Goal: Obtain resource: Obtain resource

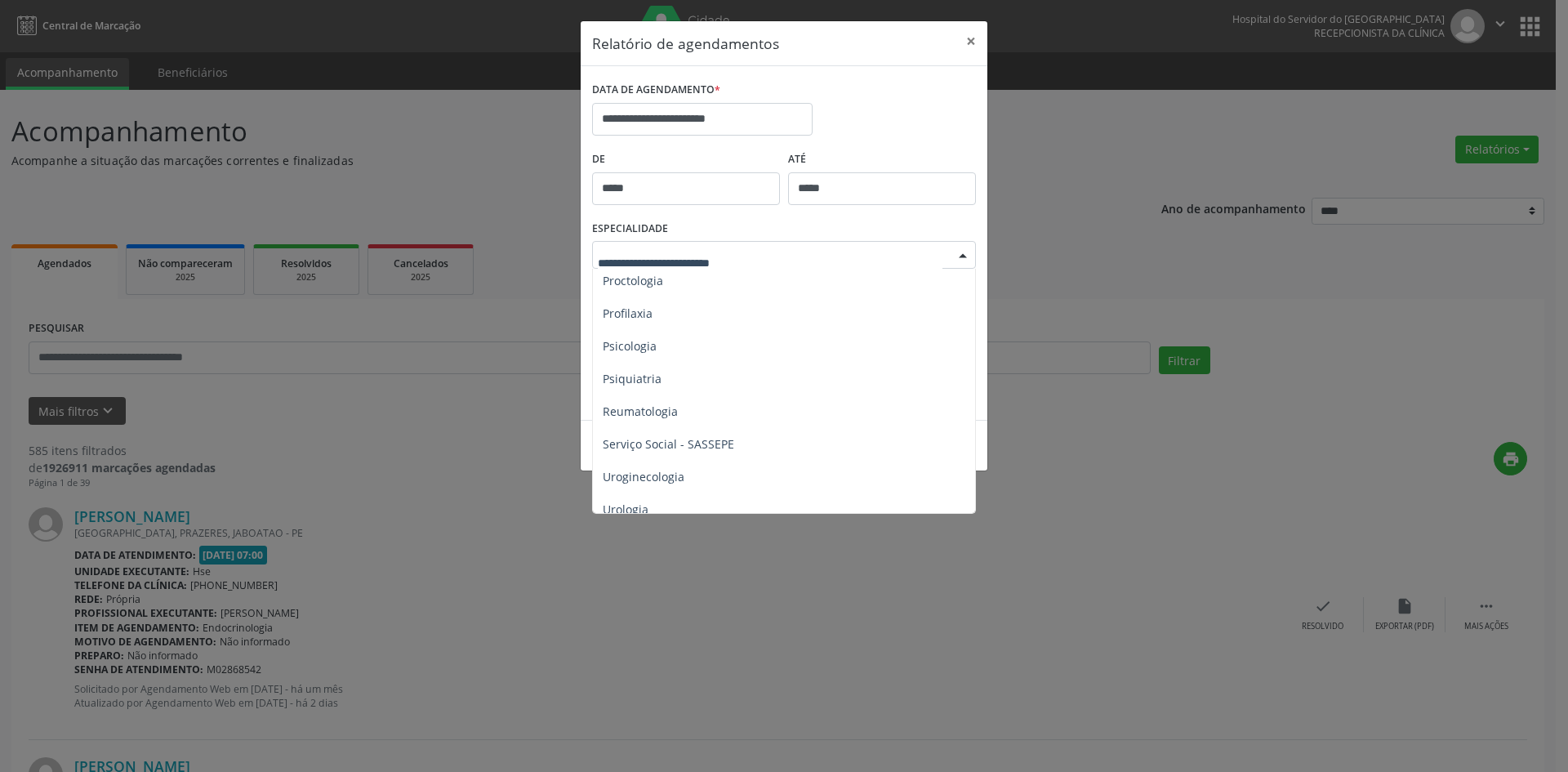
scroll to position [2776, 0]
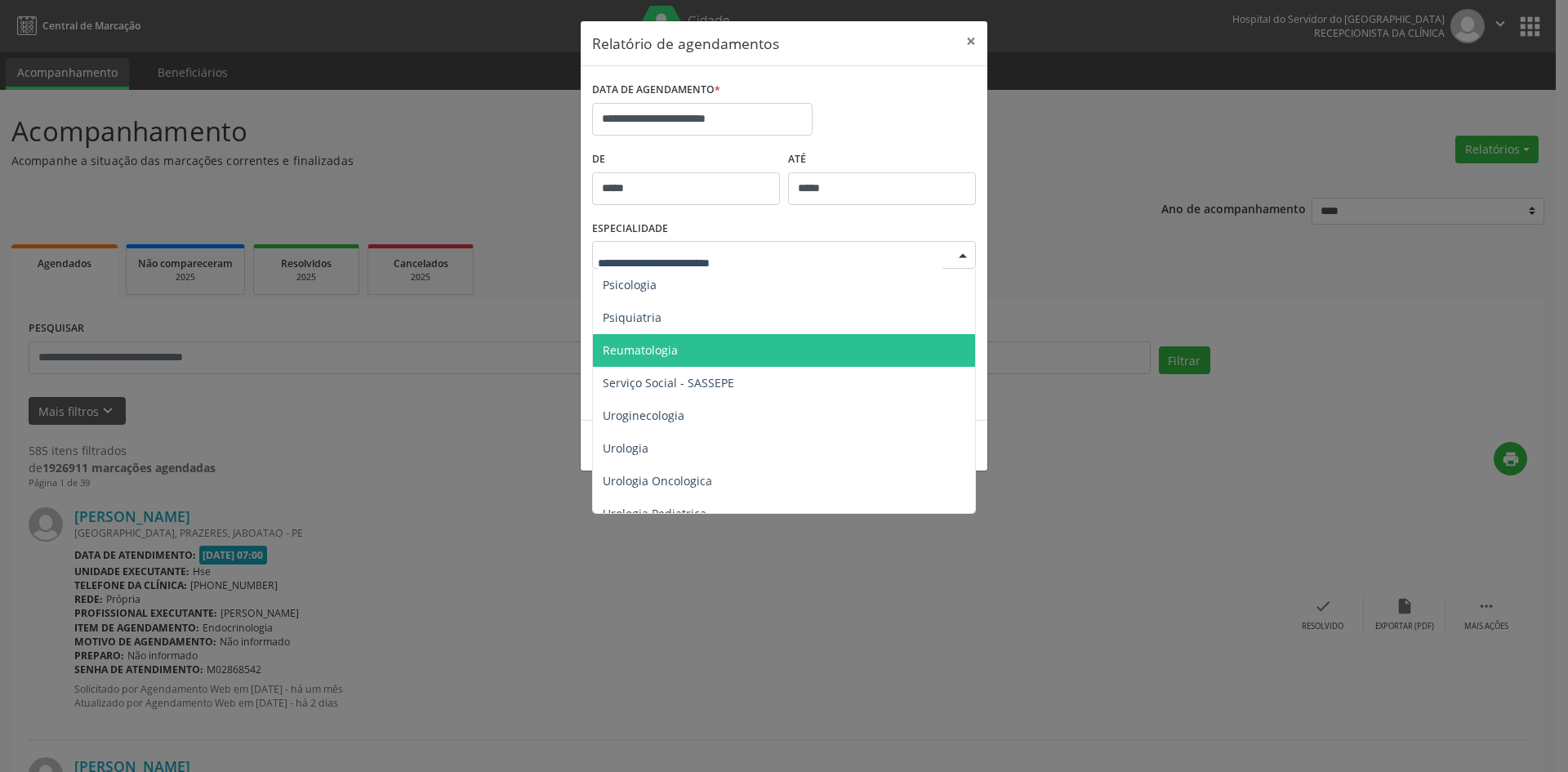
click at [611, 337] on span "Reumatologia" at bounding box center [785, 350] width 385 height 33
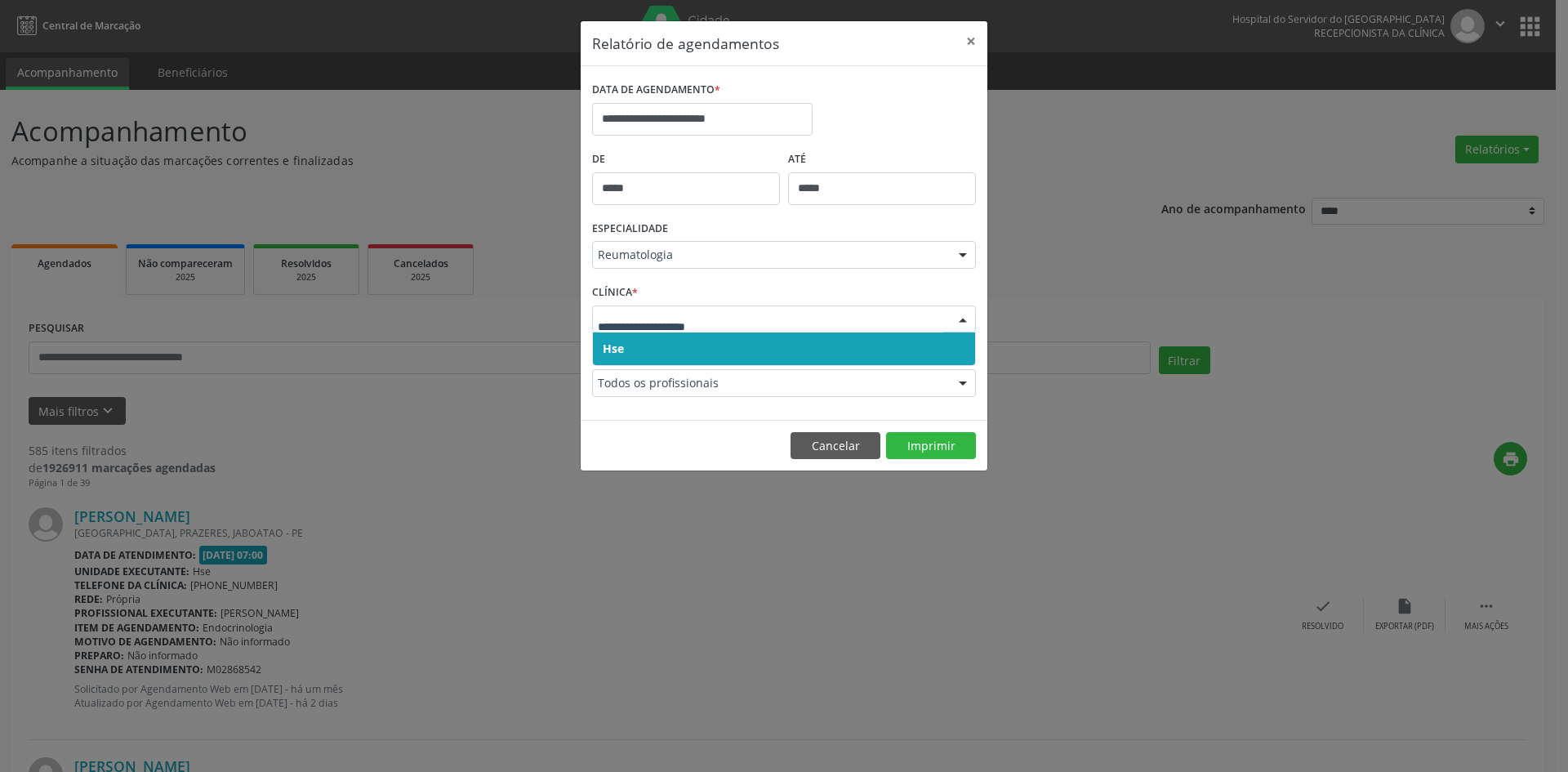
click at [613, 351] on span "Hse" at bounding box center [613, 347] width 21 height 15
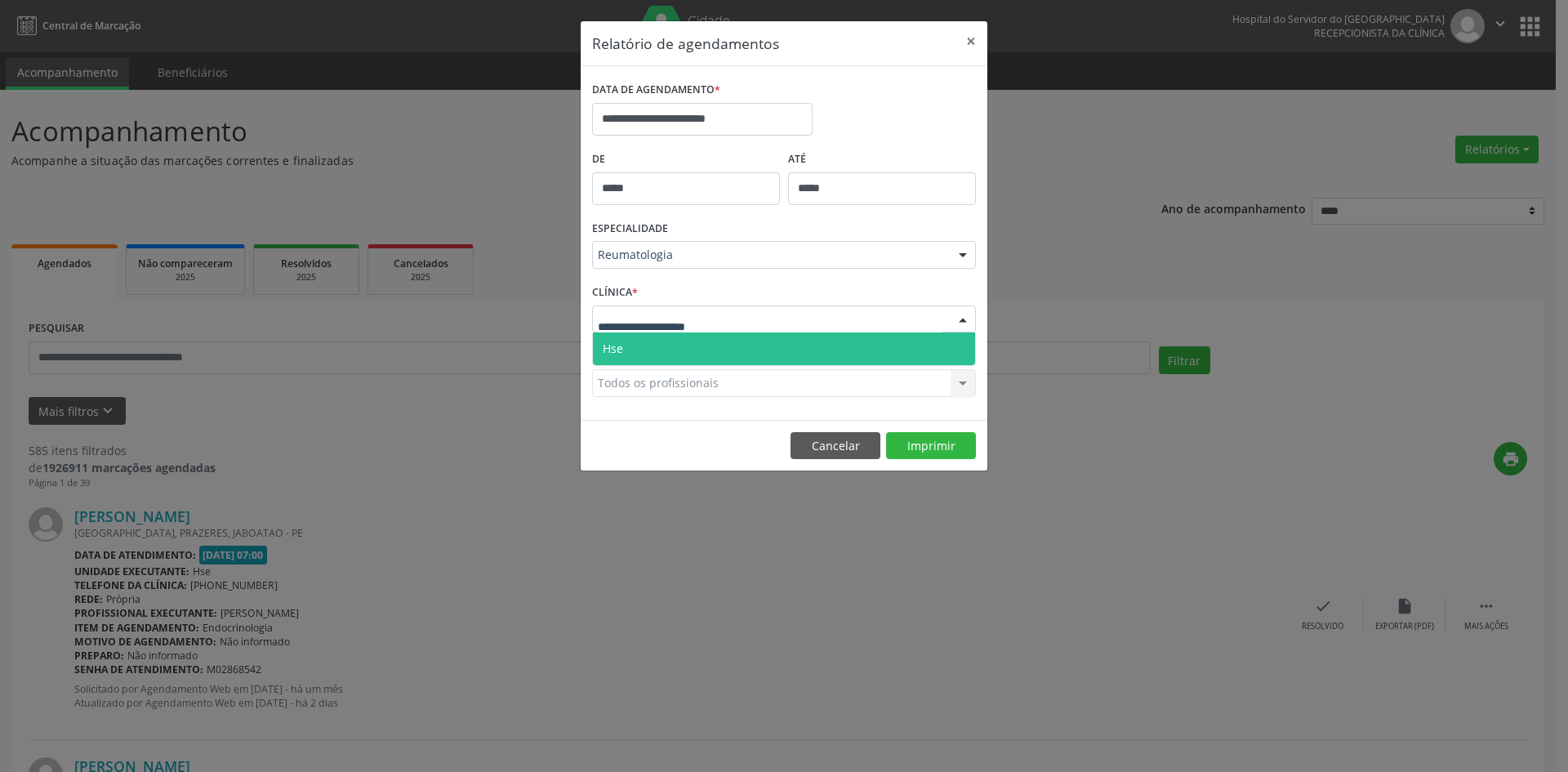
click at [628, 350] on span "Hse" at bounding box center [784, 348] width 382 height 33
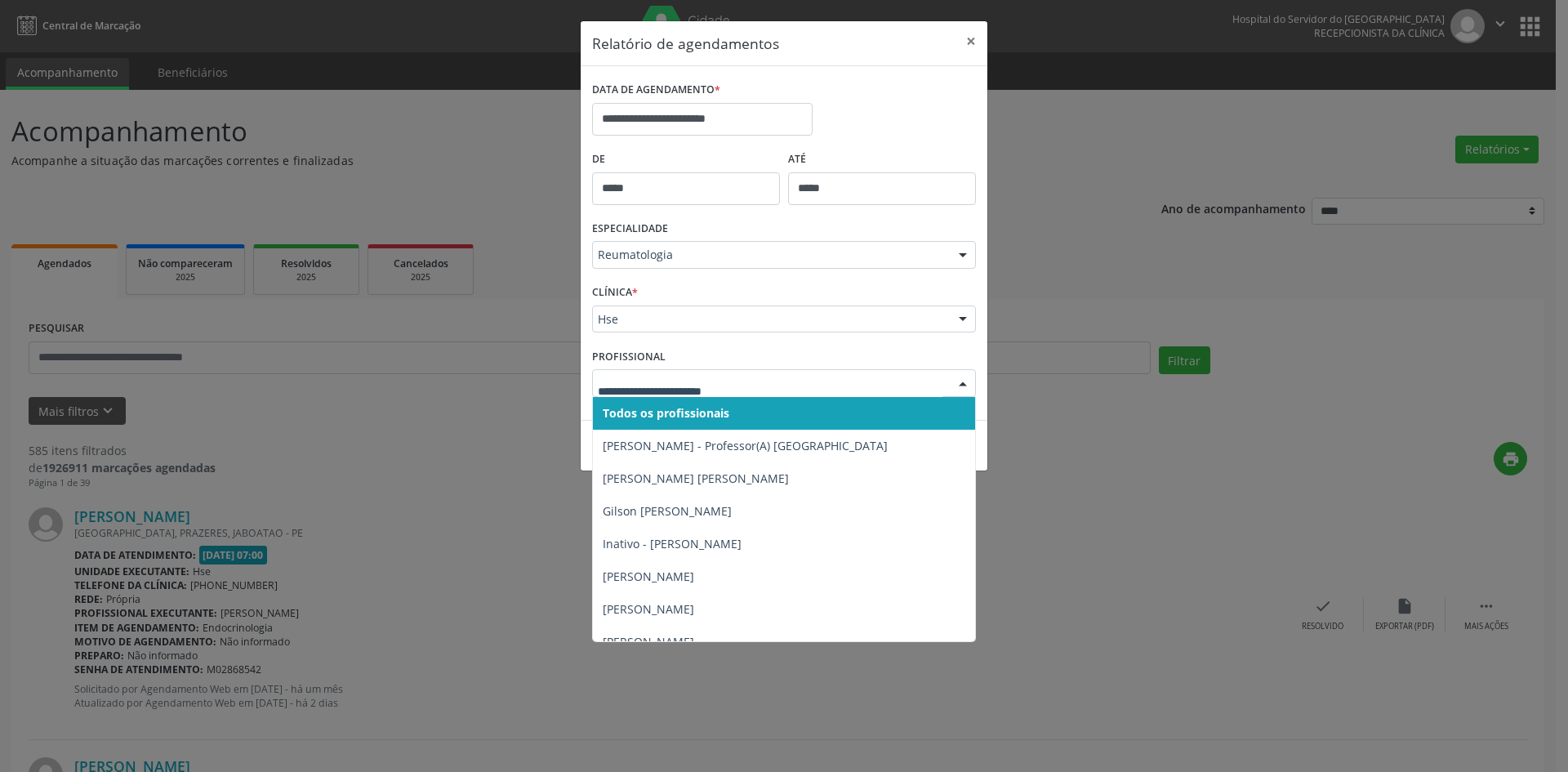
click at [628, 407] on span "Todos os profissionais" at bounding box center [666, 412] width 126 height 15
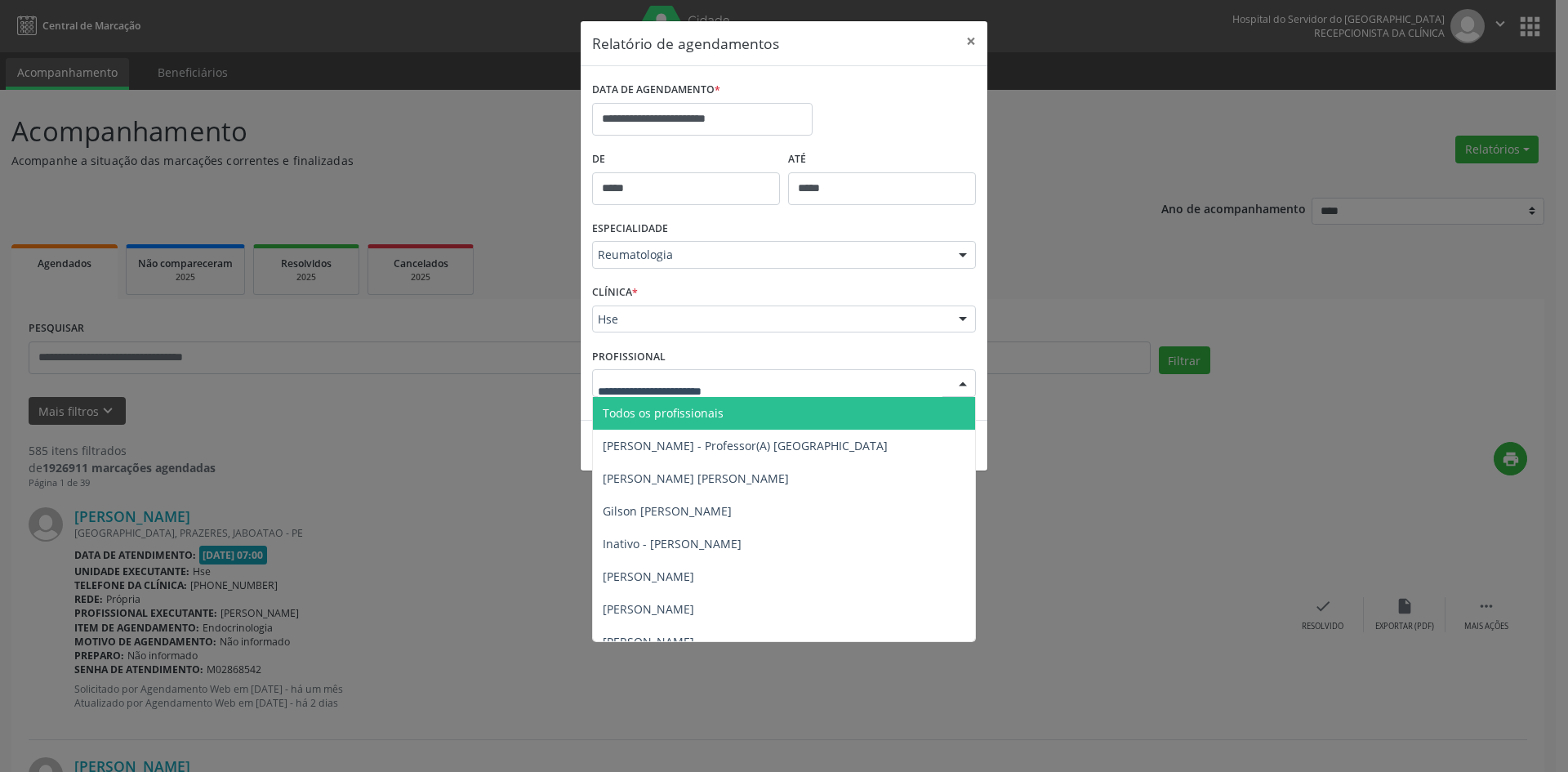
click at [657, 419] on span "Todos os profissionais" at bounding box center [663, 412] width 121 height 15
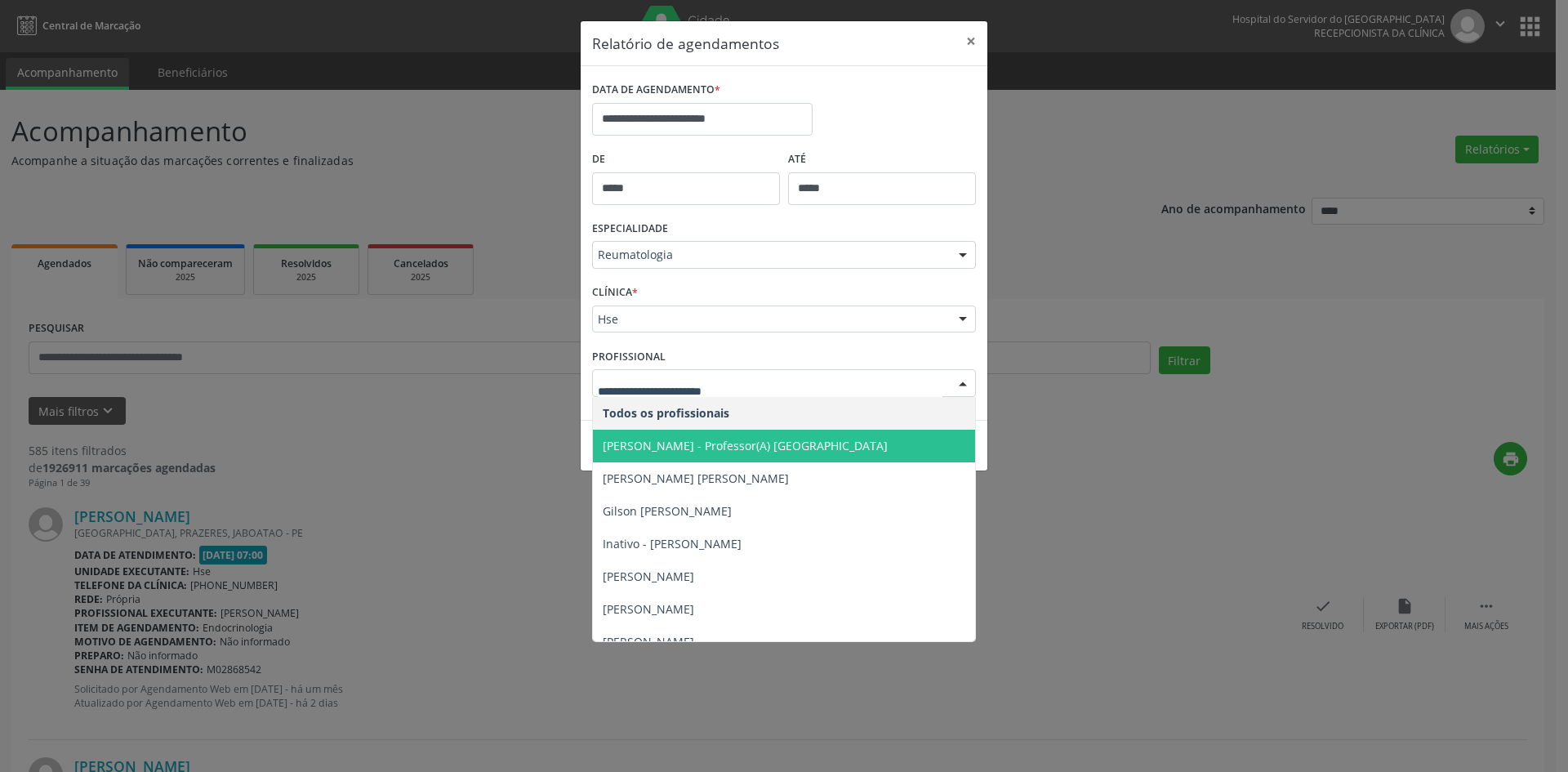
click at [724, 436] on span "[PERSON_NAME] - Professor(A) [GEOGRAPHIC_DATA]" at bounding box center [784, 445] width 382 height 33
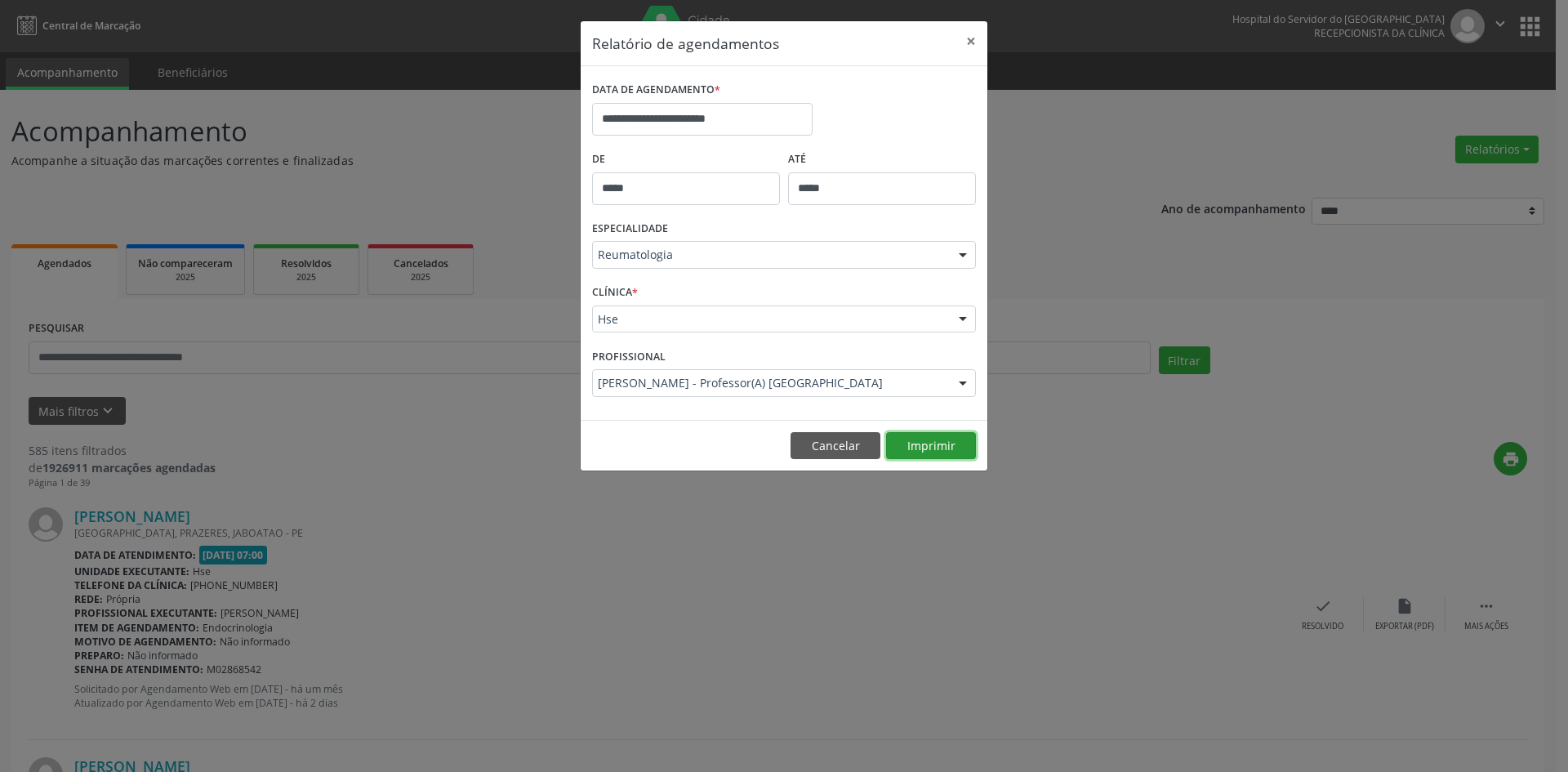
click at [919, 433] on button "Imprimir" at bounding box center [930, 445] width 90 height 28
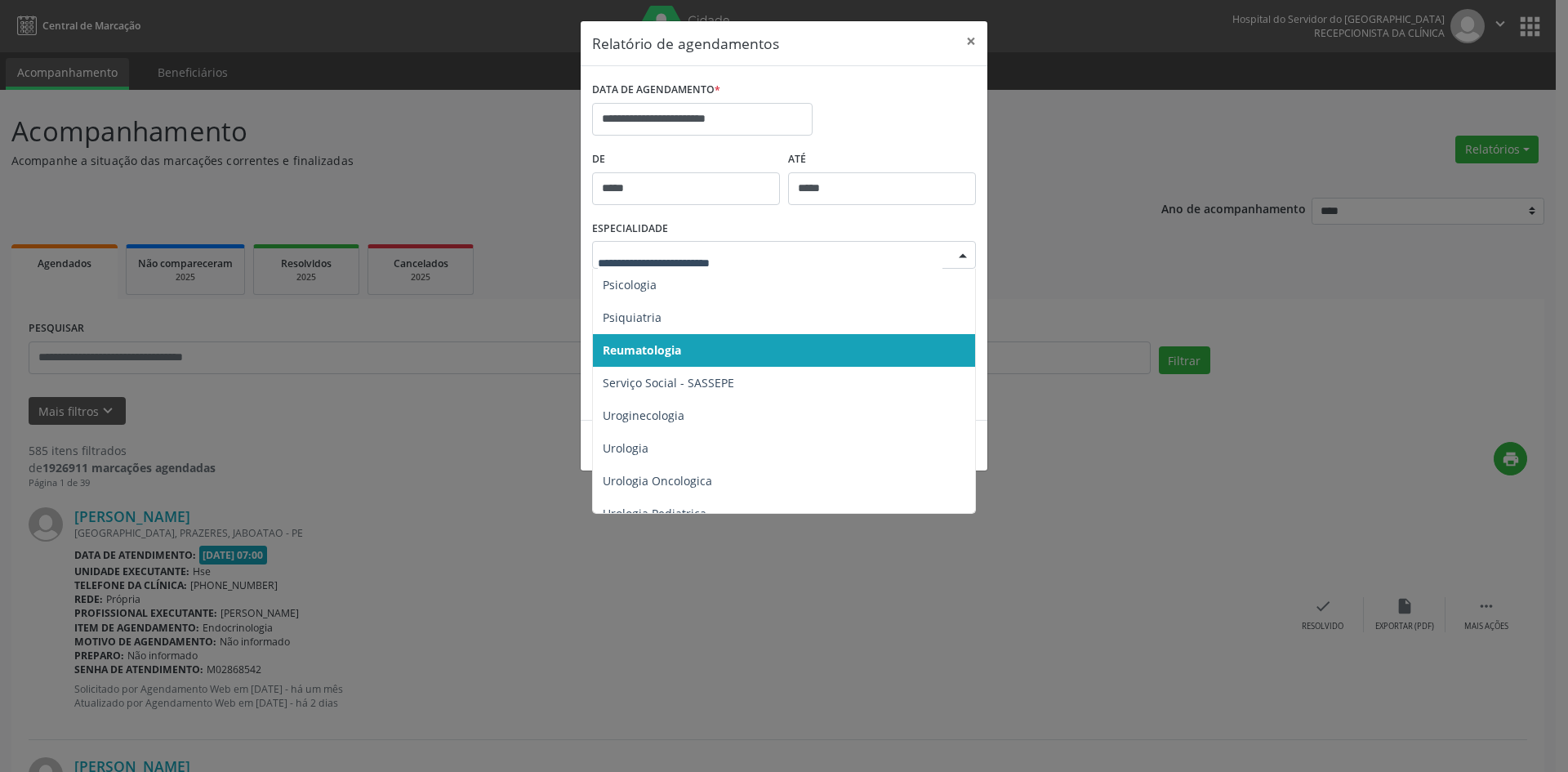
click at [961, 256] on div at bounding box center [963, 255] width 25 height 28
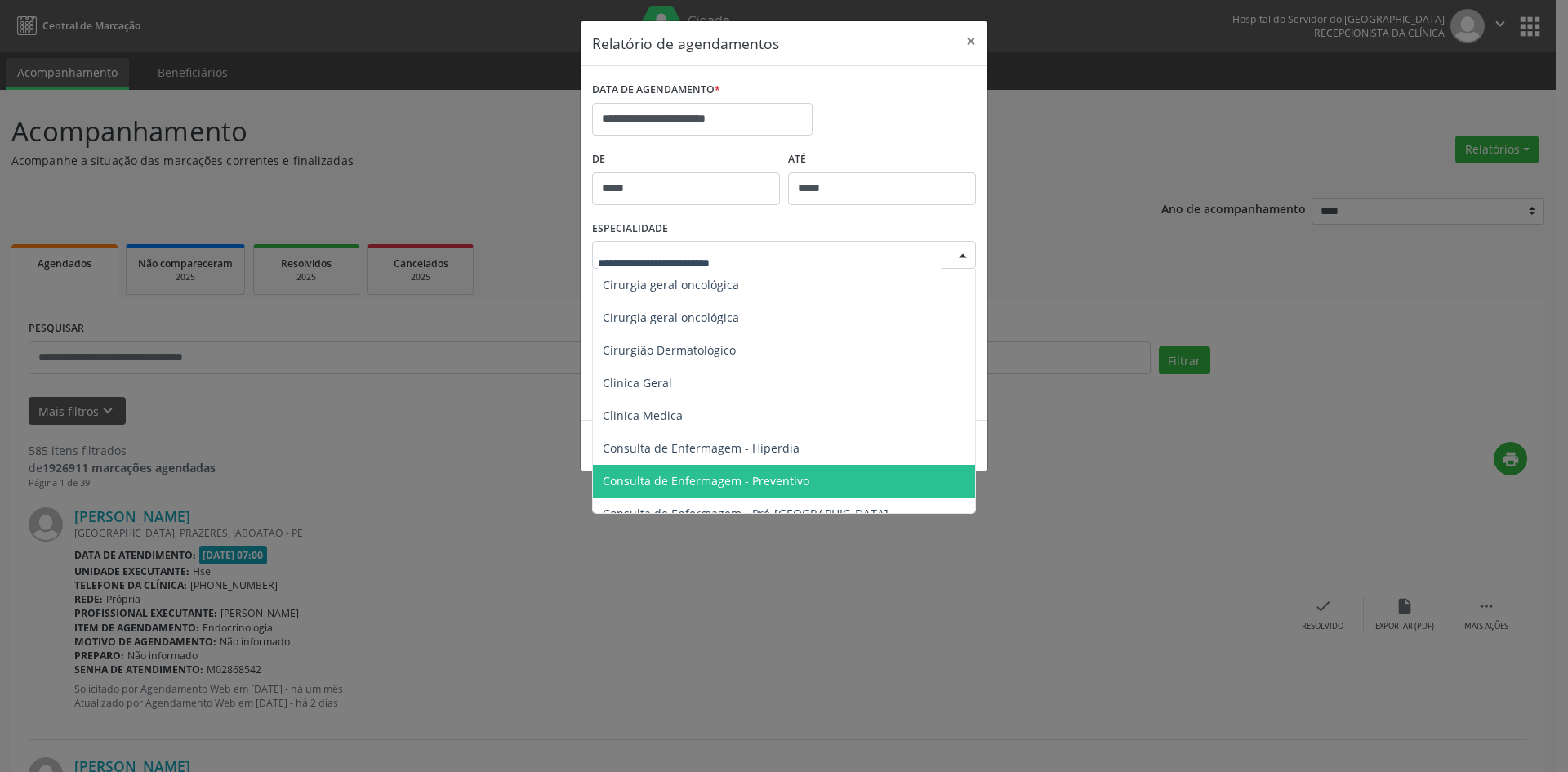
scroll to position [409, 0]
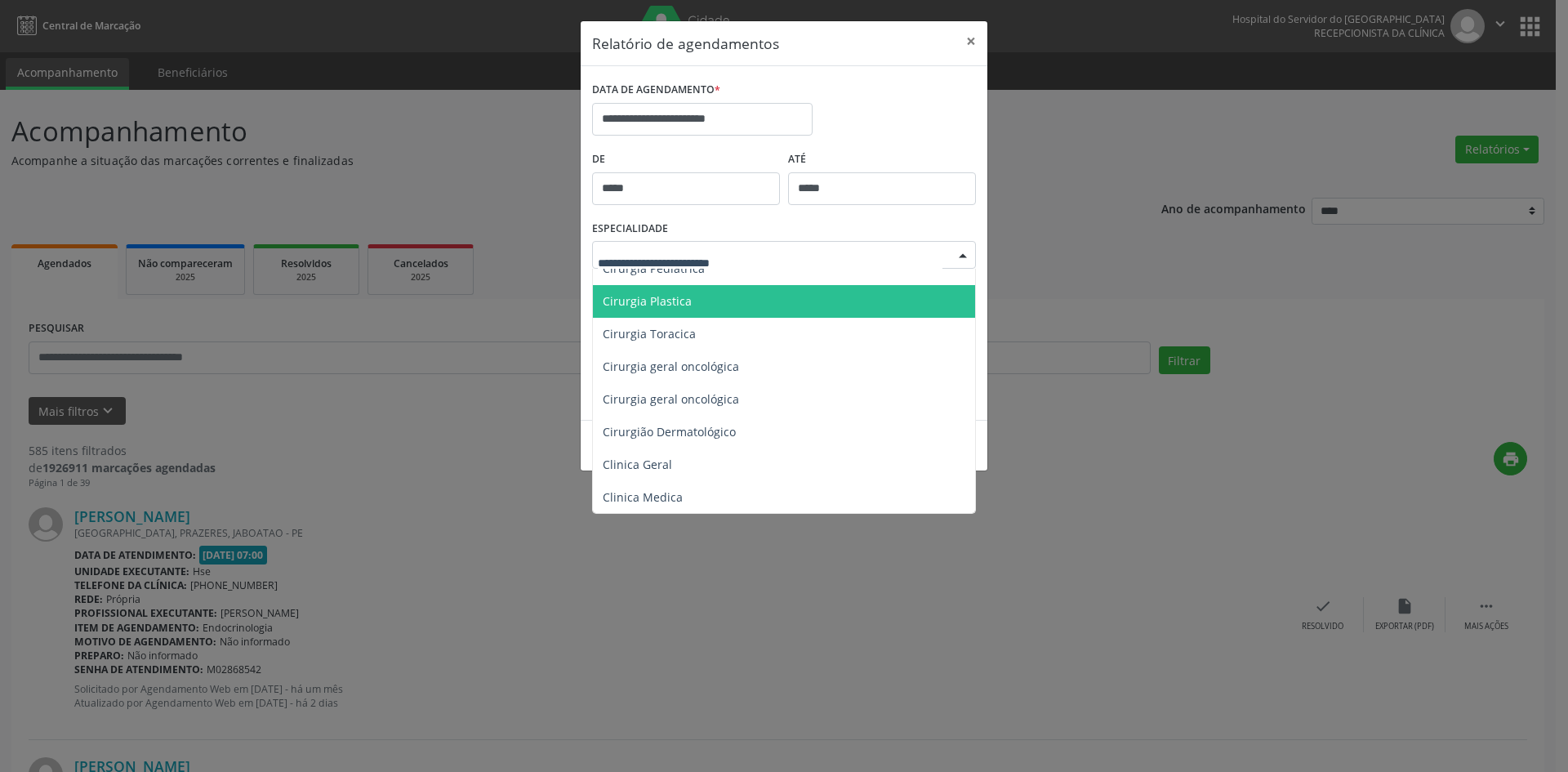
click at [668, 297] on span "Cirurgia Plastica" at bounding box center [647, 300] width 89 height 15
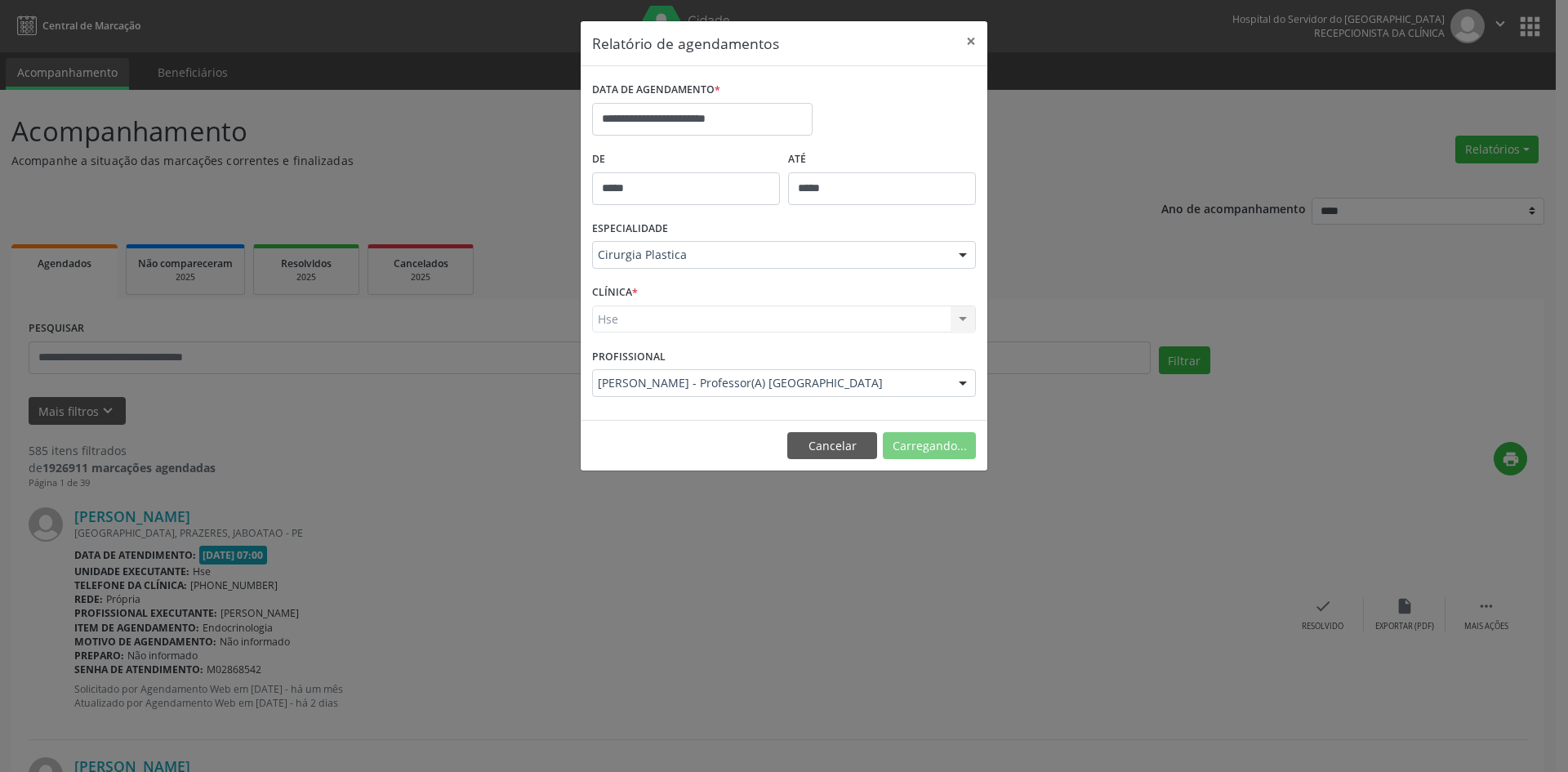
click at [604, 321] on div "Hse Hse Nenhum resultado encontrado para: " " Não há nenhuma opção para ser exi…" at bounding box center [784, 319] width 384 height 28
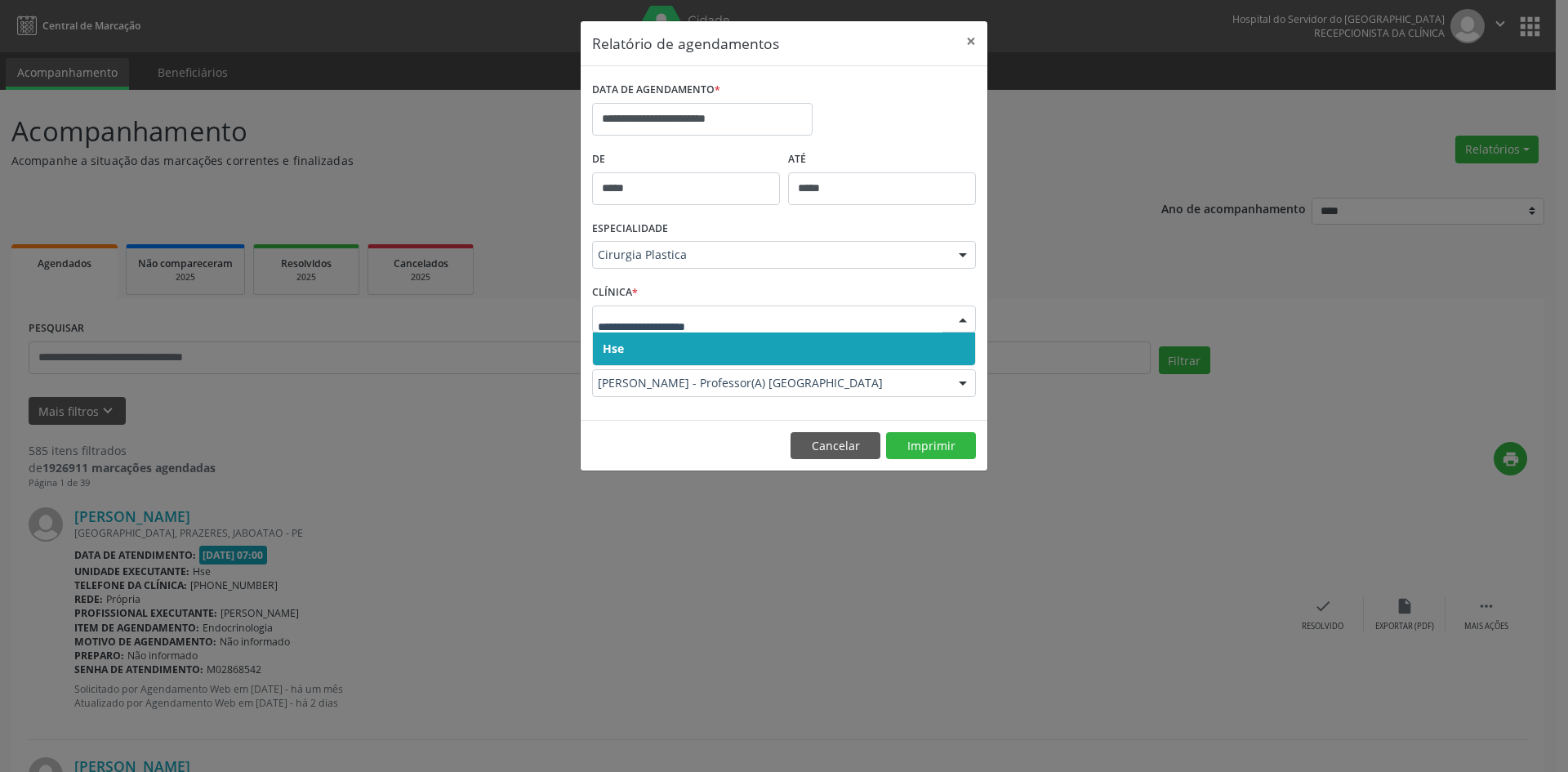
drag, startPoint x: 621, startPoint y: 350, endPoint x: 621, endPoint y: 330, distance: 20.0
click at [621, 346] on span "Hse" at bounding box center [613, 347] width 21 height 15
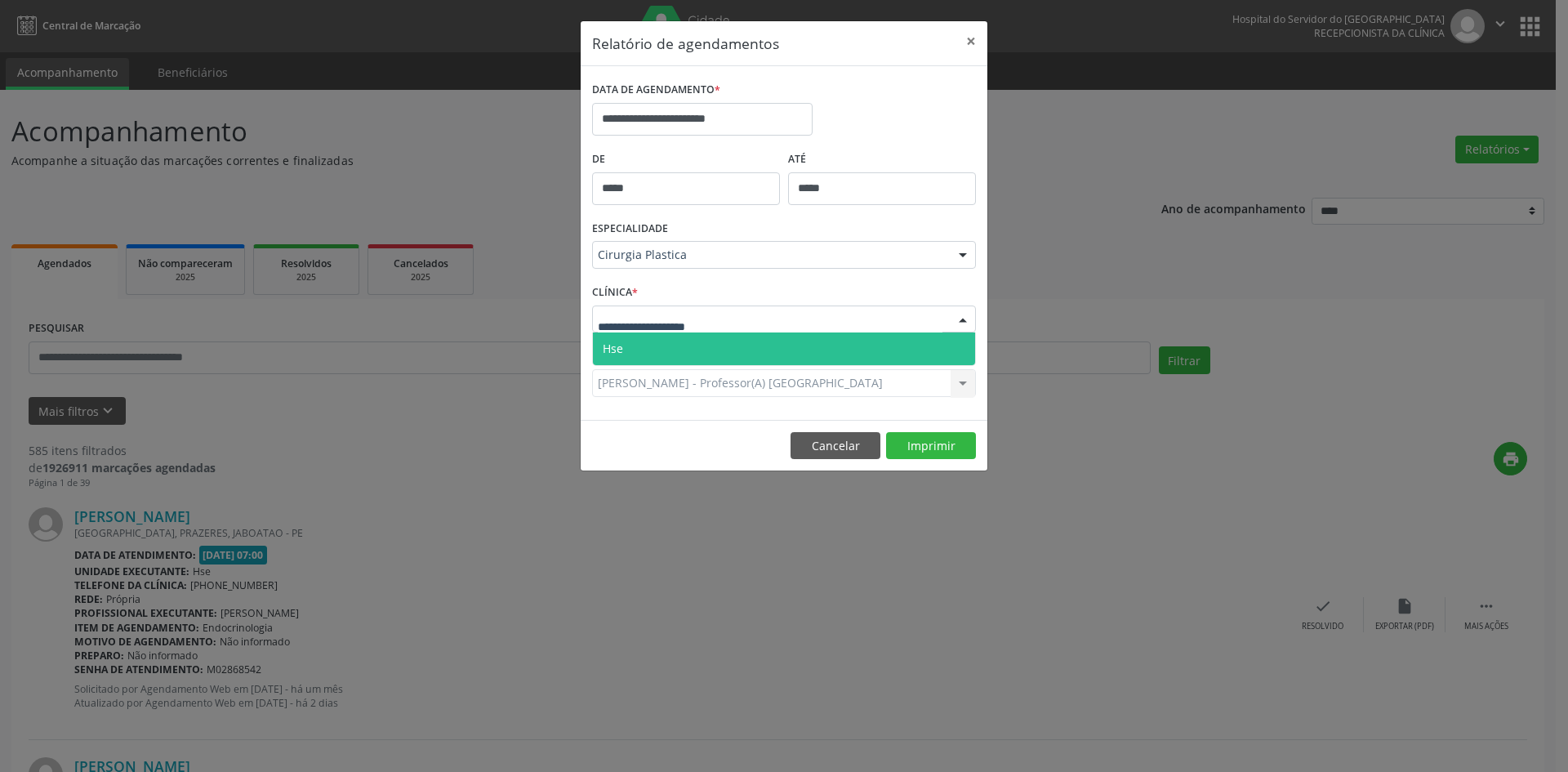
click at [623, 350] on span "Hse" at bounding box center [784, 348] width 382 height 33
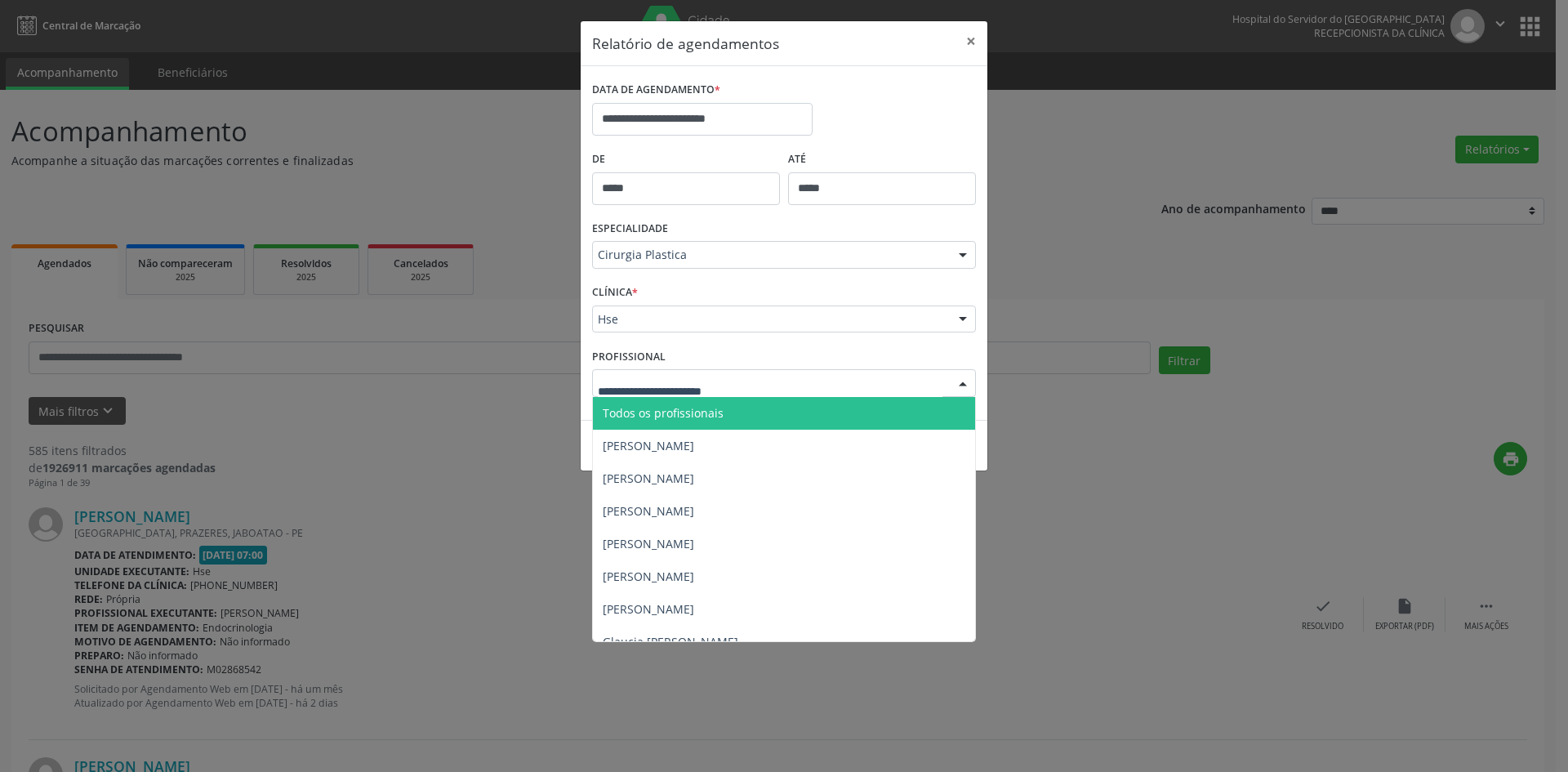
click at [658, 417] on span "Todos os profissionais" at bounding box center [663, 412] width 121 height 15
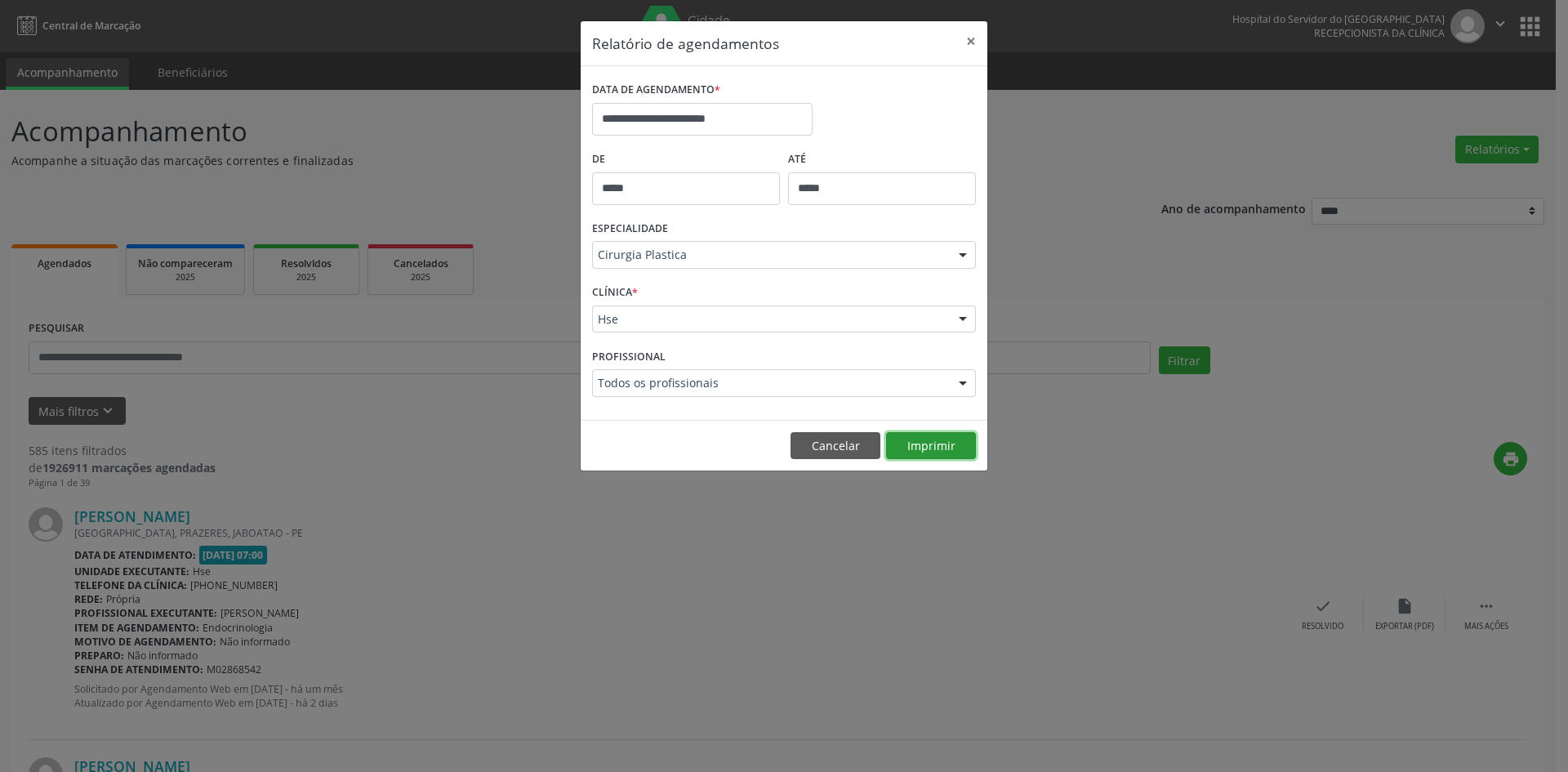
click at [930, 448] on button "Imprimir" at bounding box center [930, 445] width 90 height 28
